Goal: Task Accomplishment & Management: Use online tool/utility

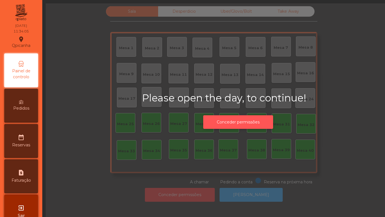
click at [235, 121] on button "Conceder permissões" at bounding box center [238, 122] width 70 height 14
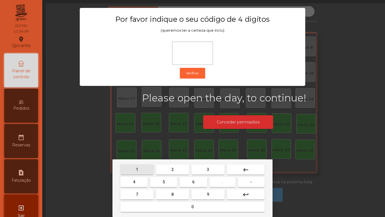
click at [137, 165] on button "1" at bounding box center [136, 169] width 33 height 10
click at [207, 193] on span "9" at bounding box center [208, 194] width 2 height 5
click at [135, 181] on span "4" at bounding box center [134, 181] width 2 height 5
click at [193, 205] on span "0" at bounding box center [193, 206] width 2 height 5
type input "****"
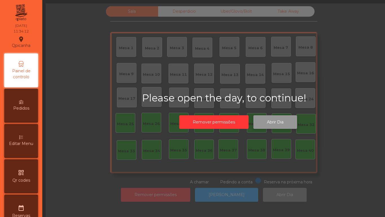
click at [266, 120] on button "Abrir Dia" at bounding box center [276, 122] width 44 height 14
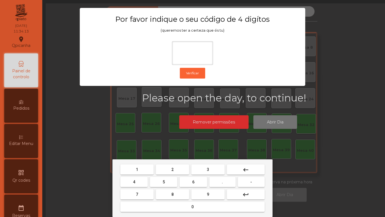
click at [137, 163] on div "1 2 3 keyboard_backspace 4 5 6 . - 7 8 9 keyboard_return 0" at bounding box center [193, 188] width 160 height 58
click at [208, 194] on span "9" at bounding box center [208, 194] width 2 height 5
click at [134, 181] on span "4" at bounding box center [134, 181] width 2 height 5
click at [195, 203] on button "0" at bounding box center [192, 206] width 144 height 10
click at [193, 206] on span "0" at bounding box center [193, 206] width 2 height 5
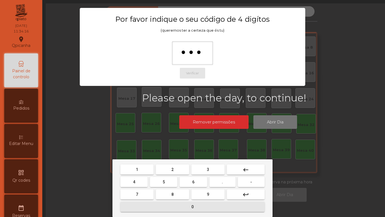
type input "****"
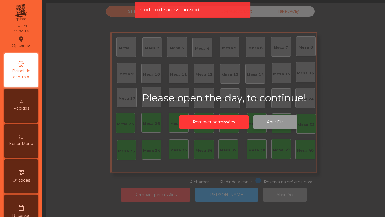
click at [274, 122] on button "Abrir Dia" at bounding box center [276, 122] width 44 height 14
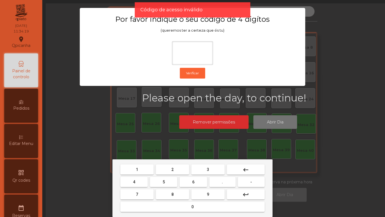
click at [137, 169] on span "1" at bounding box center [137, 169] width 2 height 5
click at [212, 193] on button "9" at bounding box center [208, 194] width 33 height 10
click at [139, 181] on button "4" at bounding box center [133, 182] width 27 height 10
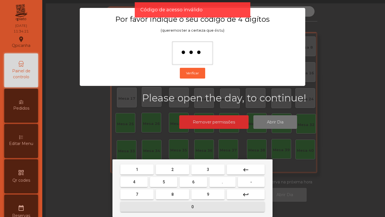
click at [193, 206] on span "0" at bounding box center [193, 206] width 2 height 5
type input "****"
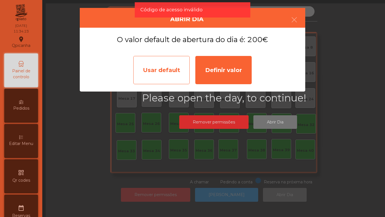
click at [162, 69] on div "Usar default" at bounding box center [161, 70] width 56 height 28
